Goal: Task Accomplishment & Management: Manage account settings

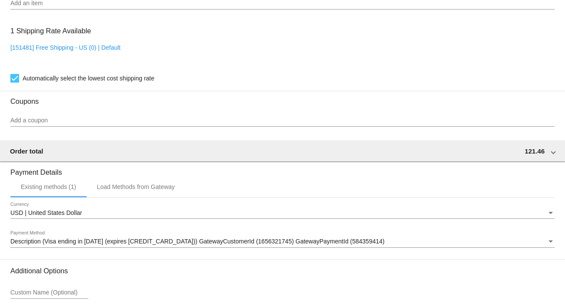
scroll to position [748, 0]
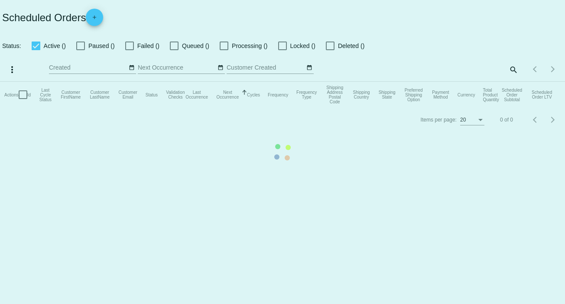
checkbox input "false"
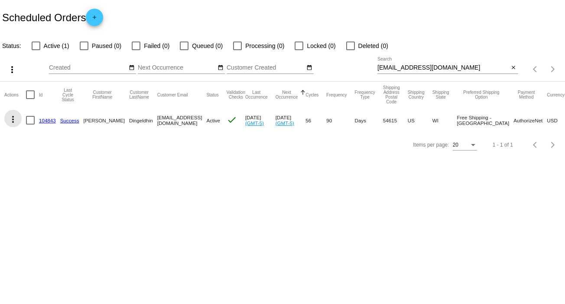
click at [12, 114] on mat-icon "more_vert" at bounding box center [13, 119] width 10 height 10
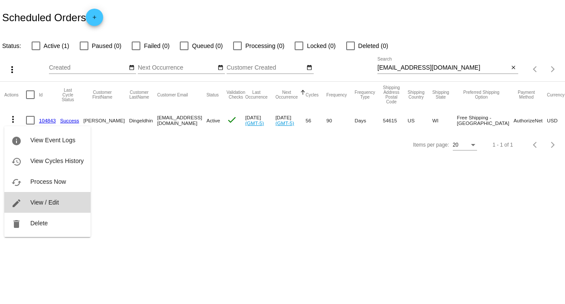
click at [50, 205] on span "View / Edit" at bounding box center [44, 202] width 29 height 7
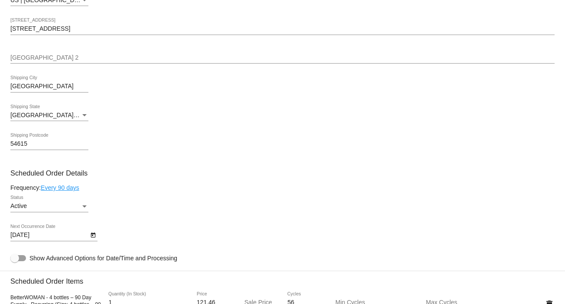
scroll to position [353, 0]
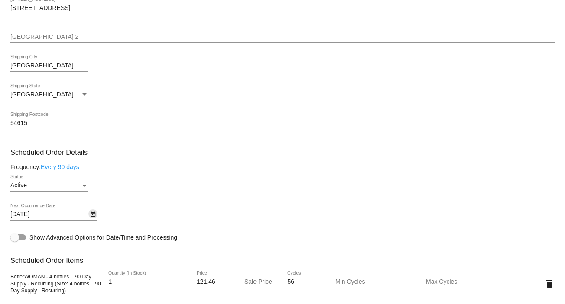
click at [95, 219] on icon "Open calendar" at bounding box center [93, 215] width 6 height 10
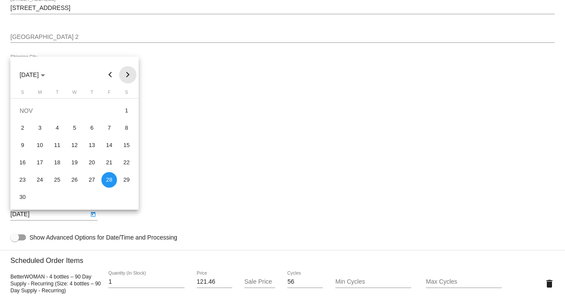
click at [128, 71] on button "Next month" at bounding box center [127, 74] width 17 height 17
click at [109, 72] on button "Previous month" at bounding box center [110, 74] width 17 height 17
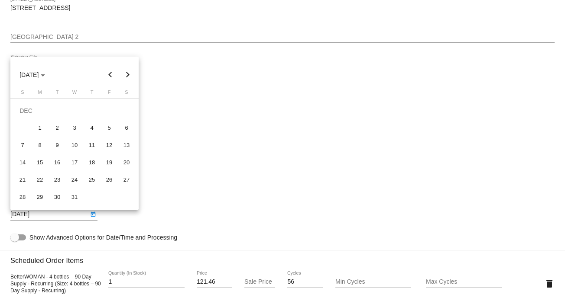
click at [109, 72] on button "Previous month" at bounding box center [110, 74] width 17 height 17
click at [128, 73] on button "Next month" at bounding box center [127, 74] width 17 height 17
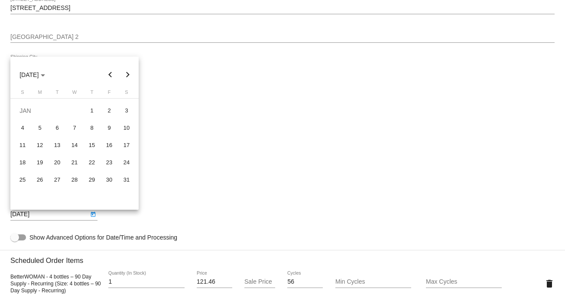
click at [128, 73] on button "Next month" at bounding box center [127, 74] width 17 height 17
click at [128, 71] on button "Next month" at bounding box center [127, 74] width 17 height 17
click at [40, 129] on div "2" at bounding box center [40, 128] width 16 height 16
type input "[DATE]"
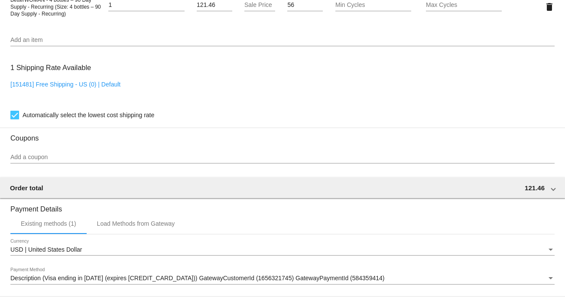
scroll to position [748, 0]
